Goal: Obtain resource: Obtain resource

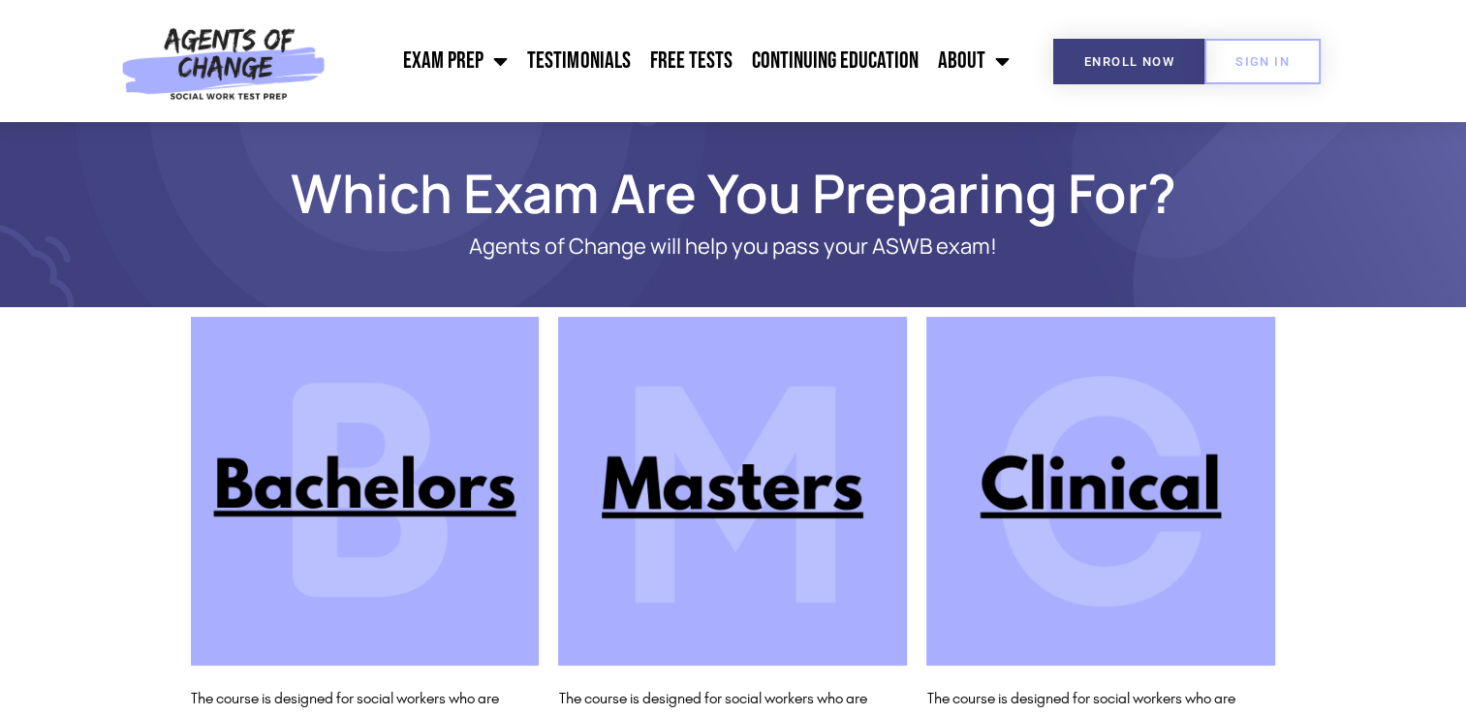
scroll to position [140, 0]
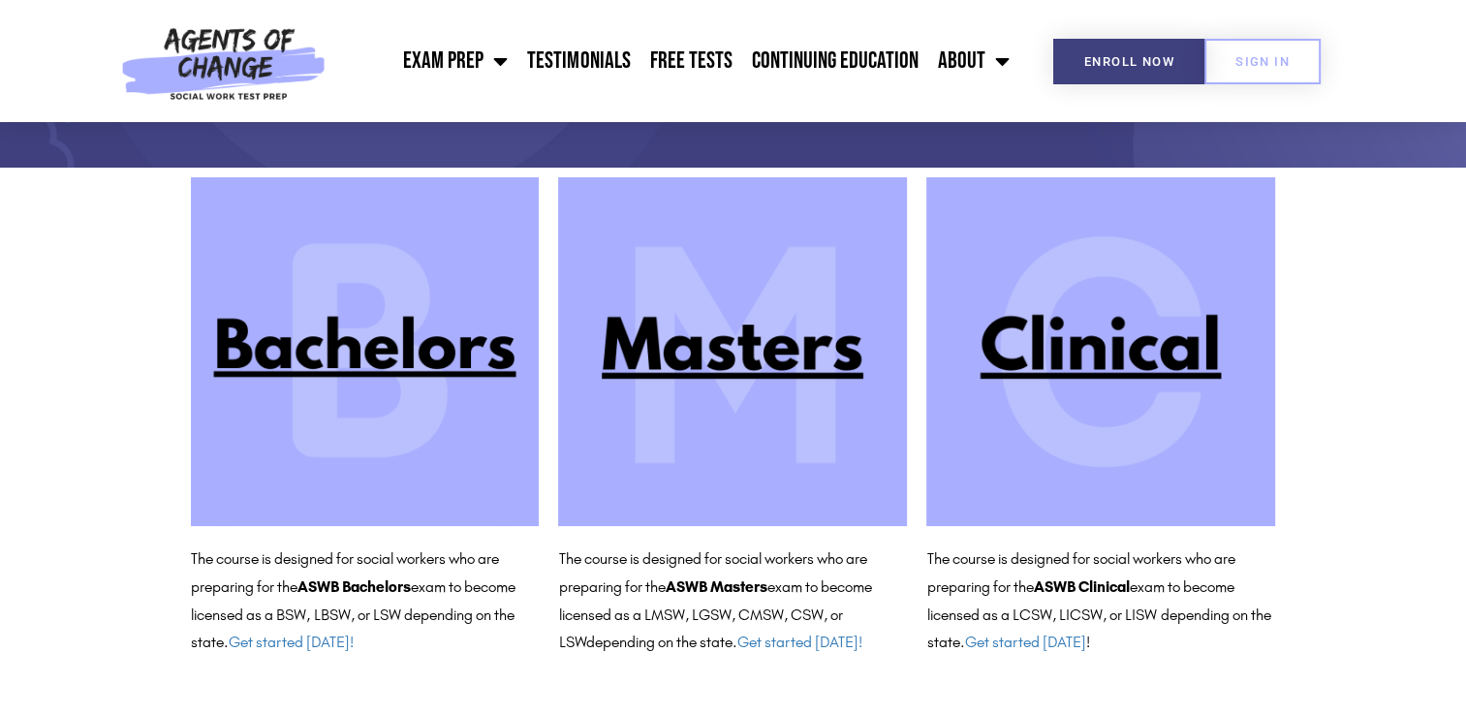
click at [1101, 366] on img at bounding box center [1100, 351] width 349 height 349
click at [763, 368] on img at bounding box center [732, 351] width 349 height 349
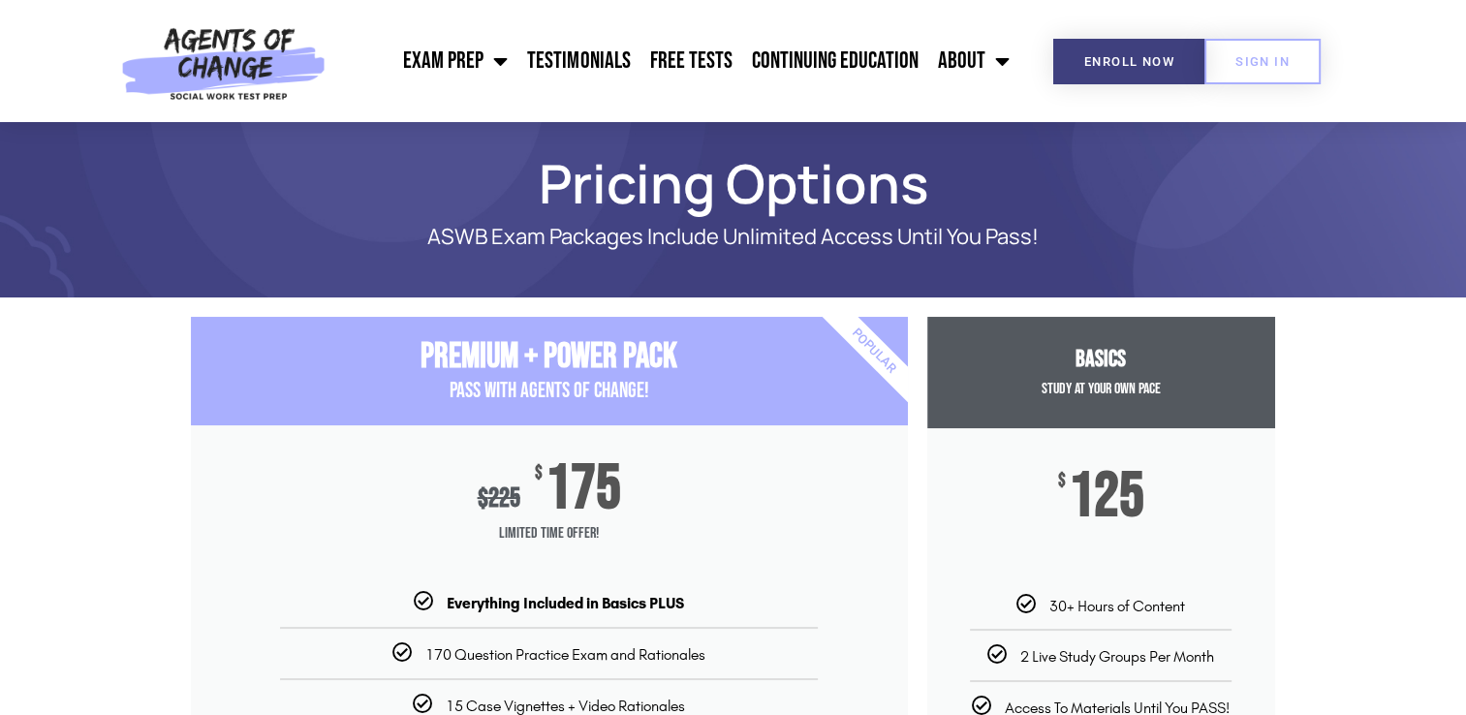
scroll to position [8, 0]
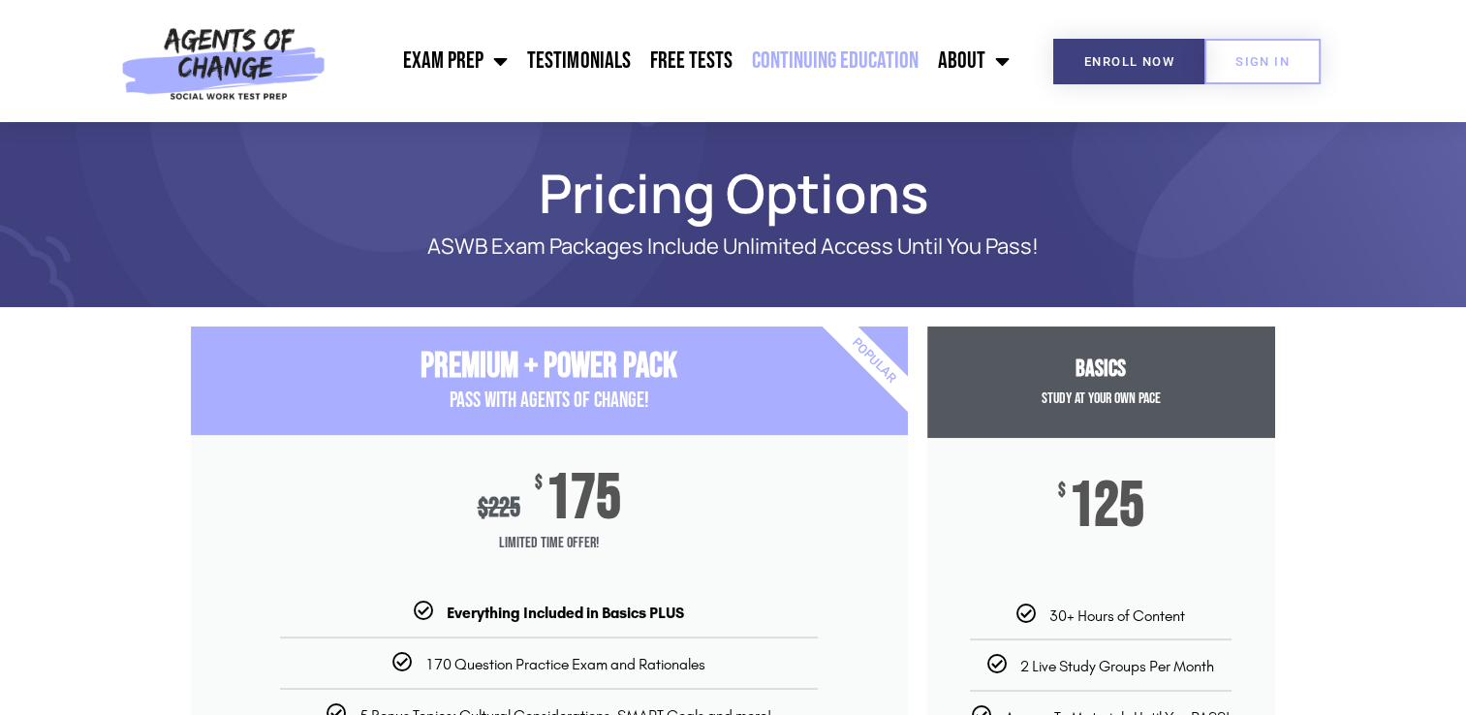
click at [806, 57] on link "Continuing Education" at bounding box center [834, 61] width 186 height 48
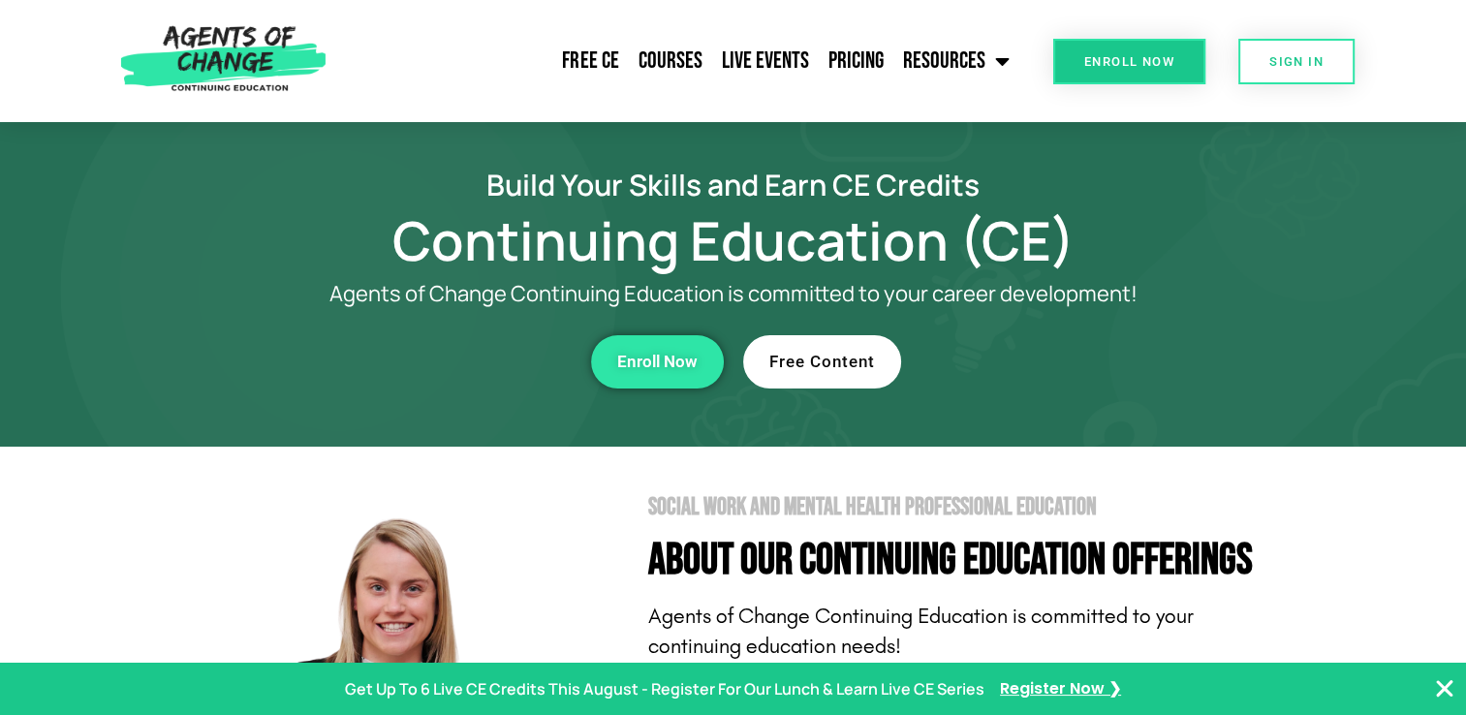
click at [834, 367] on span "Free Content" at bounding box center [822, 362] width 106 height 16
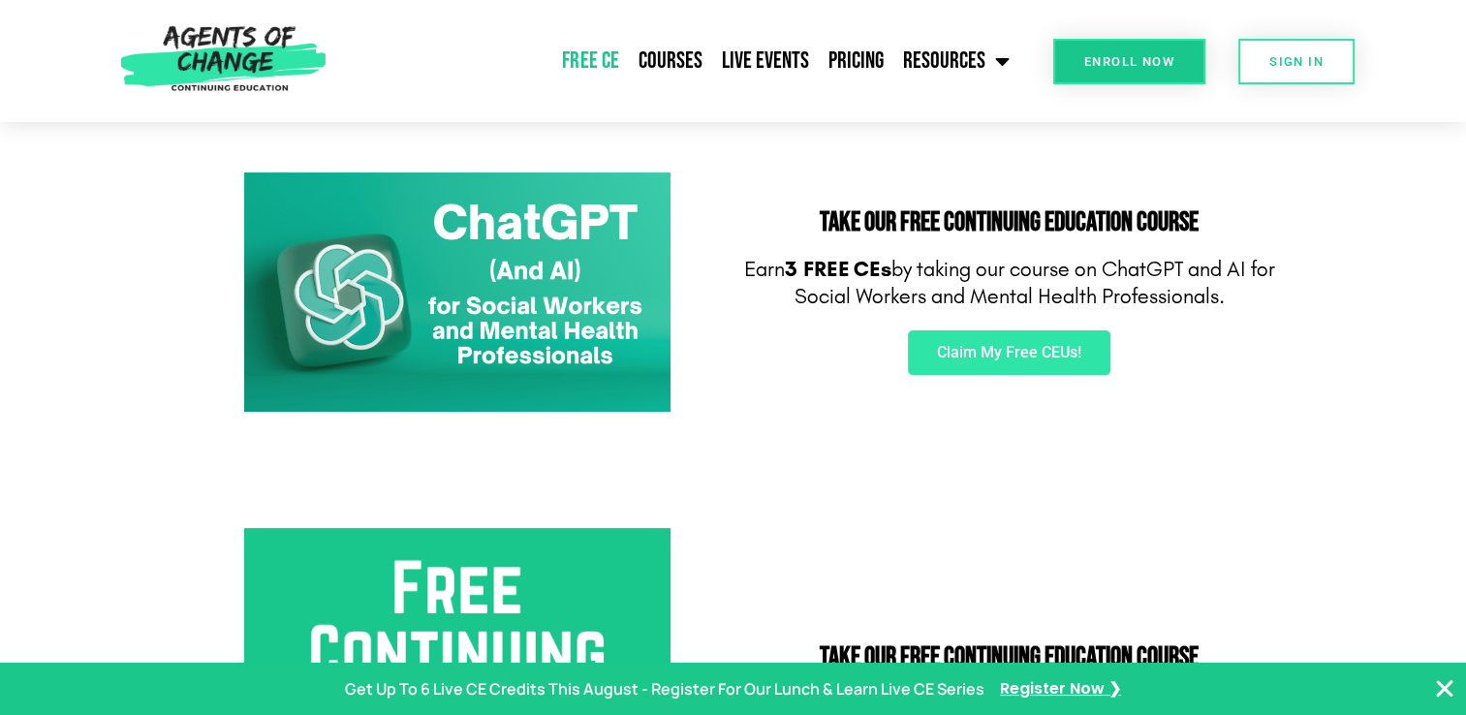
scroll to position [295, 0]
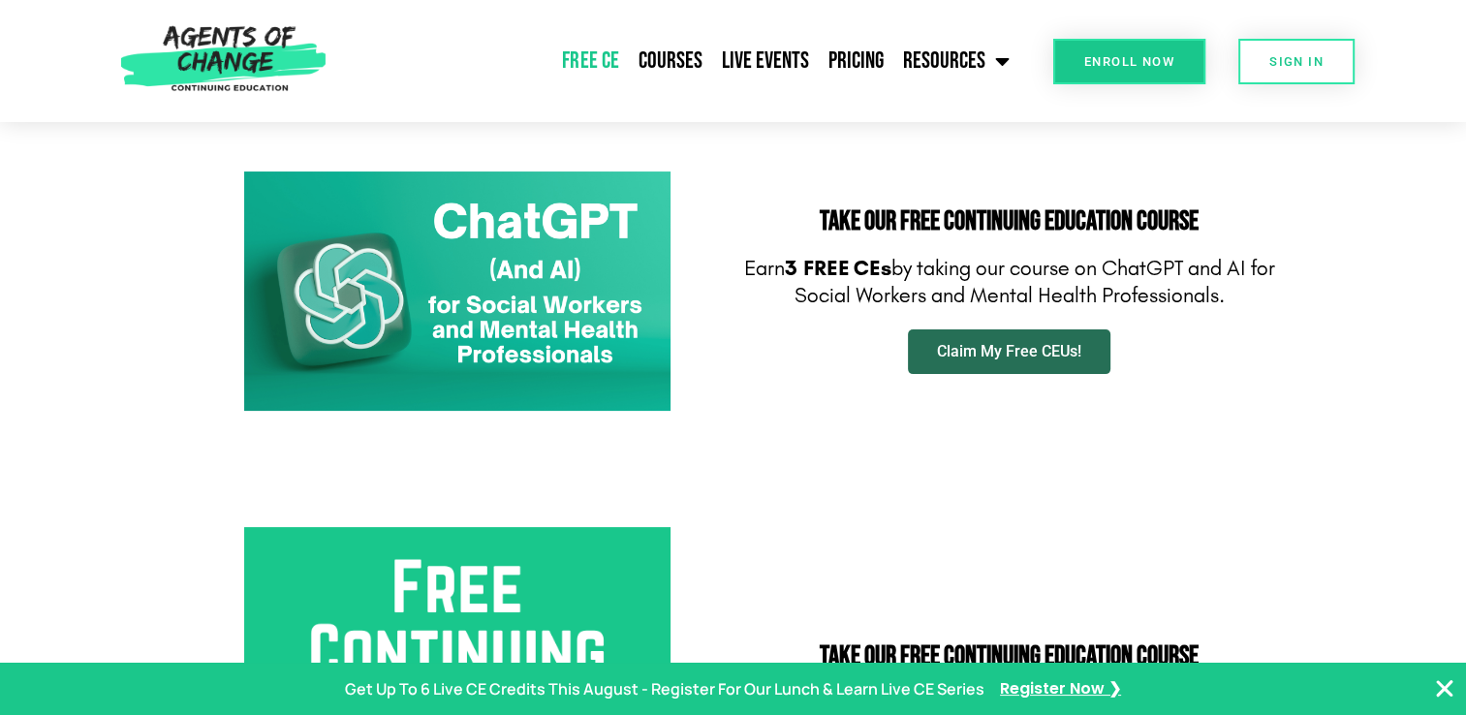
click at [1043, 347] on span "Claim My Free CEUs!" at bounding box center [1009, 352] width 144 height 16
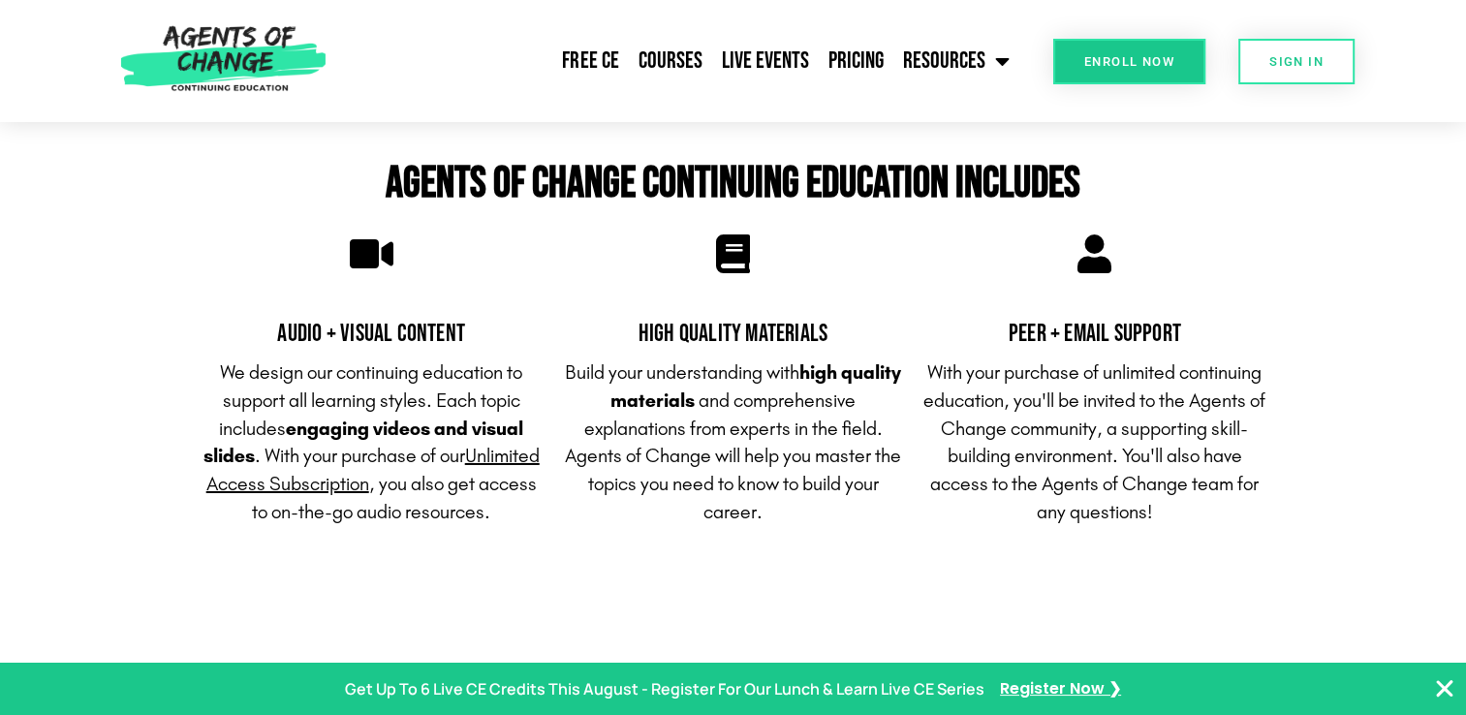
scroll to position [6474, 0]
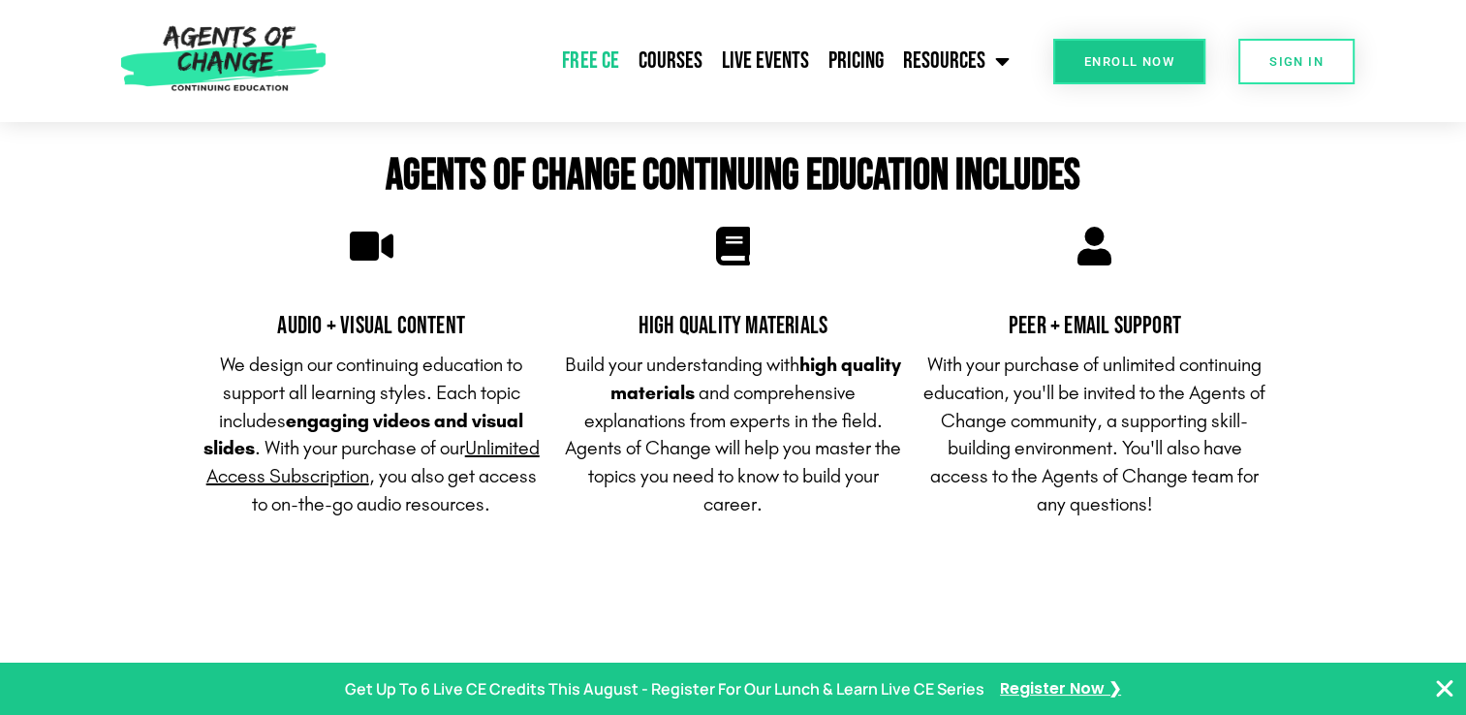
click at [620, 49] on link "Free CE" at bounding box center [590, 61] width 76 height 48
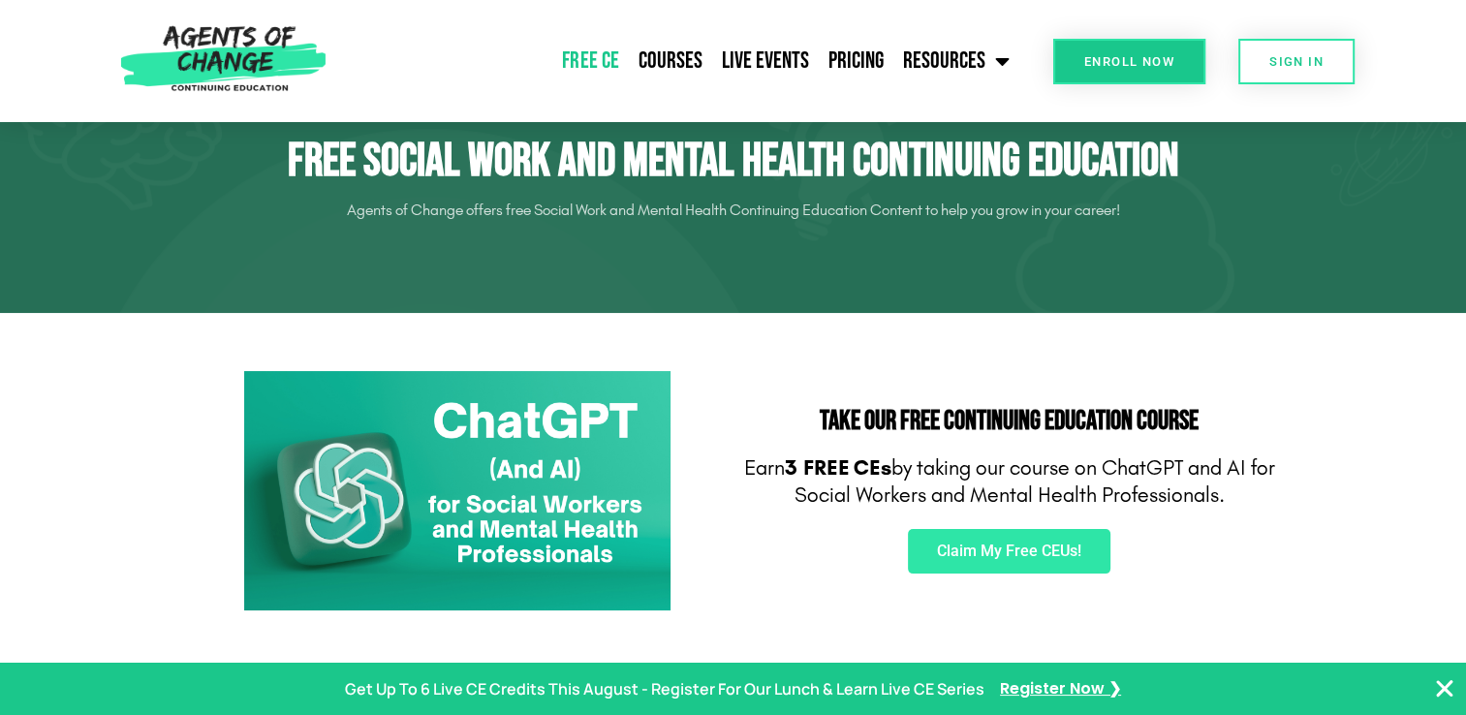
scroll to position [96, 0]
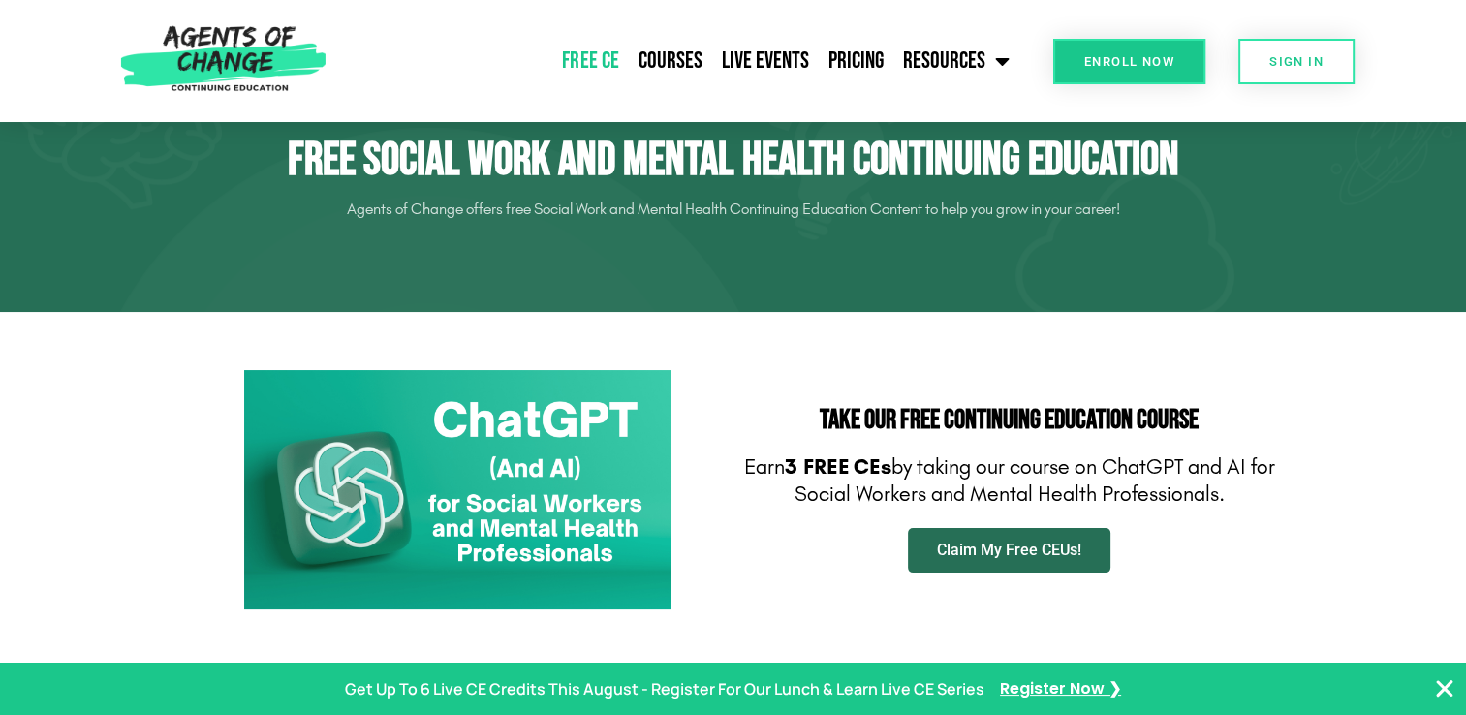
click at [1009, 563] on link "Claim My Free CEUs!" at bounding box center [1009, 550] width 203 height 45
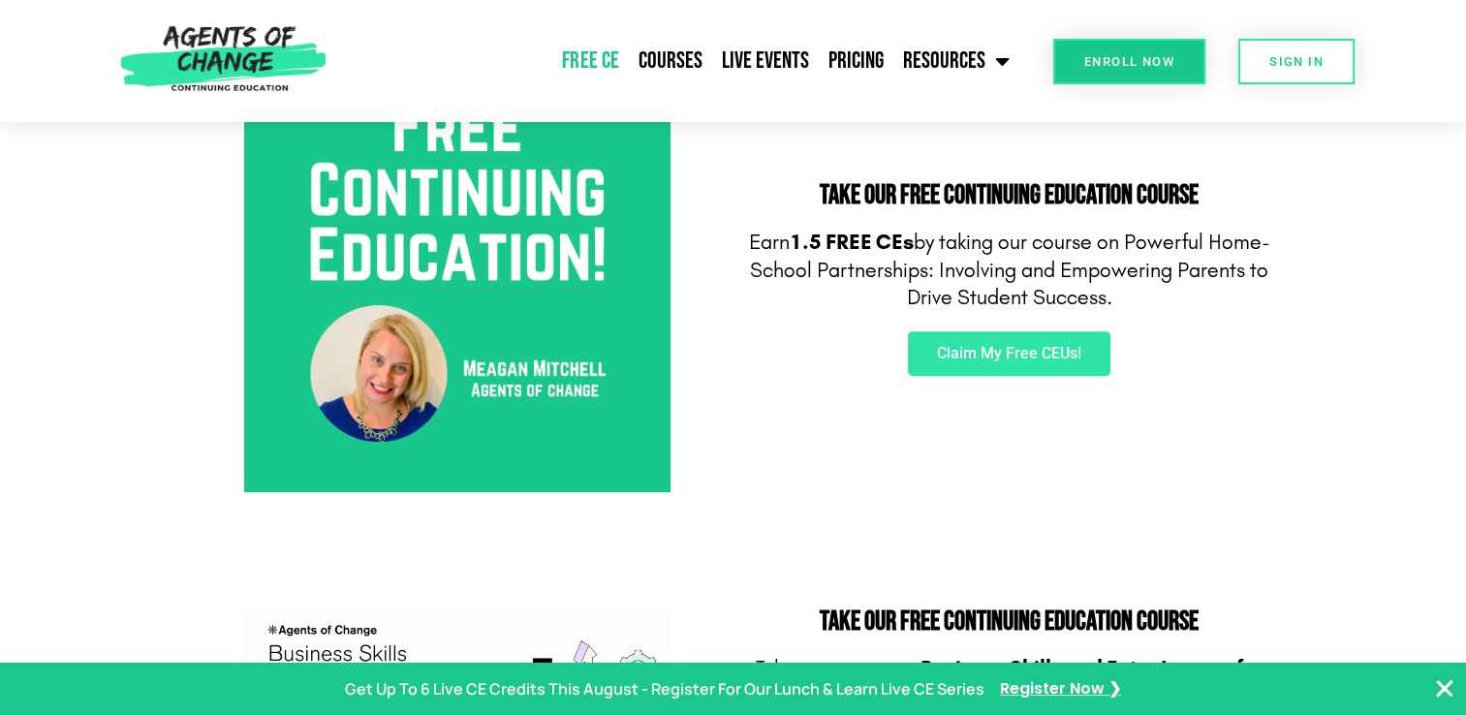
scroll to position [756, 0]
